Goal: Information Seeking & Learning: Learn about a topic

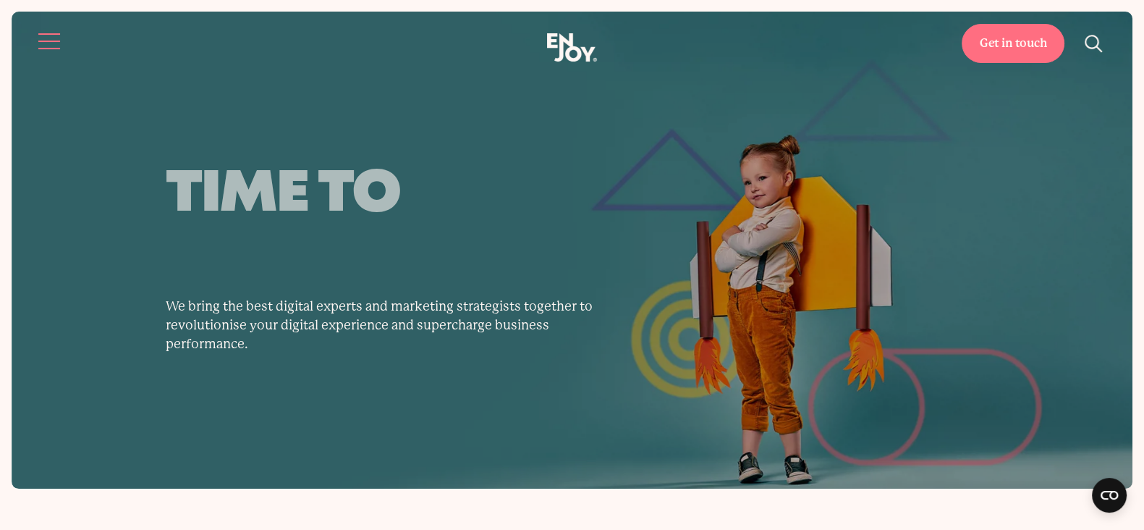
click at [41, 44] on button "Site navigation" at bounding box center [50, 41] width 30 height 30
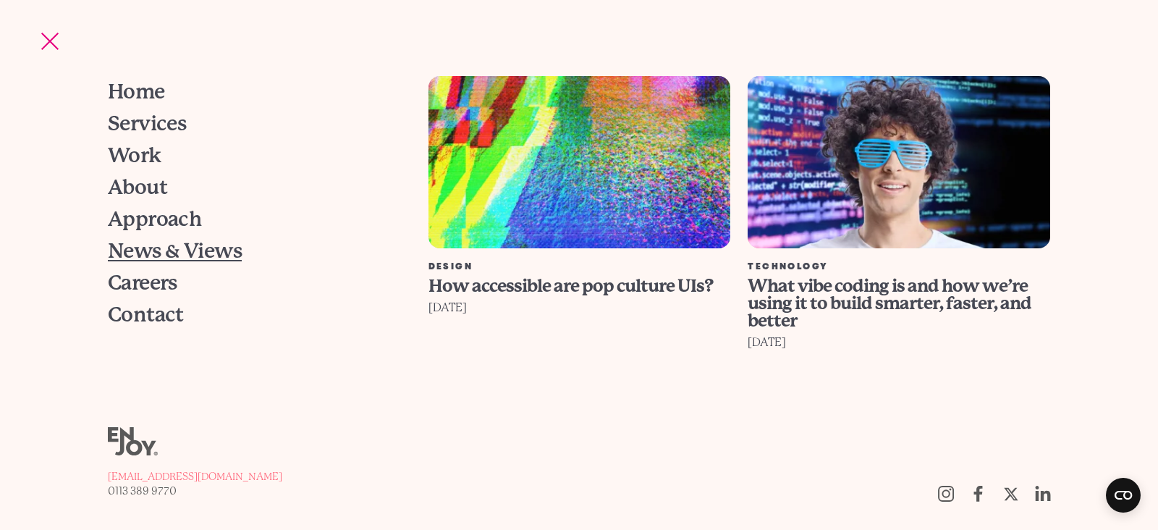
drag, startPoint x: 145, startPoint y: 249, endPoint x: 203, endPoint y: 247, distance: 57.9
click at [145, 249] on span "News & Views" at bounding box center [175, 251] width 134 height 20
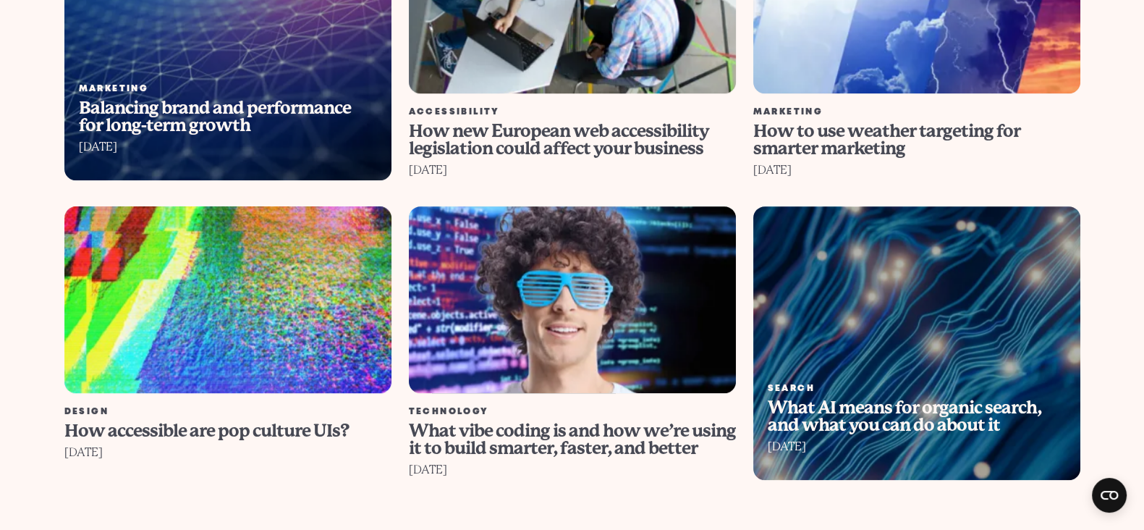
scroll to position [1446, 0]
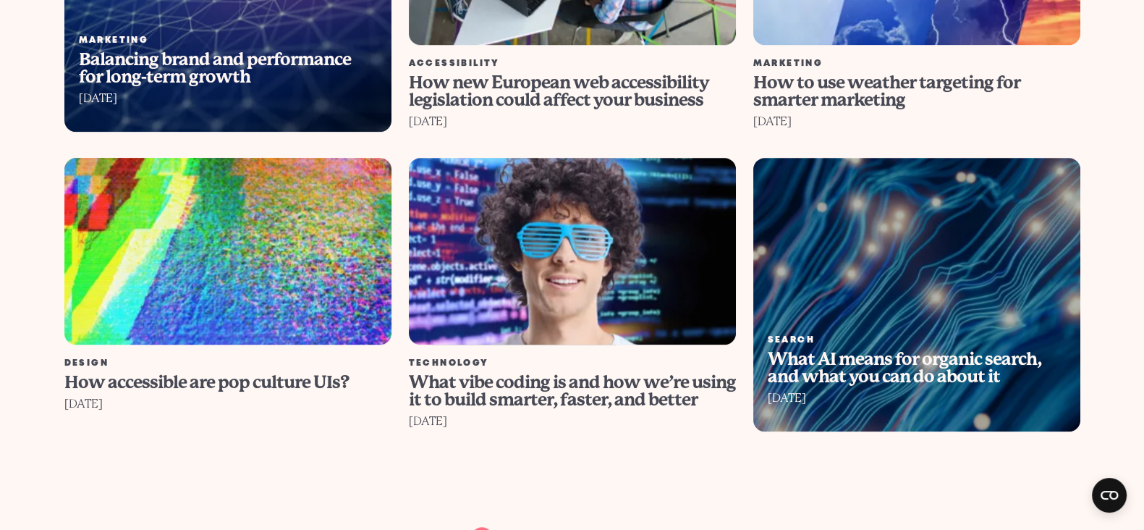
click at [299, 260] on img at bounding box center [227, 250] width 360 height 205
